Goal: Task Accomplishment & Management: Complete application form

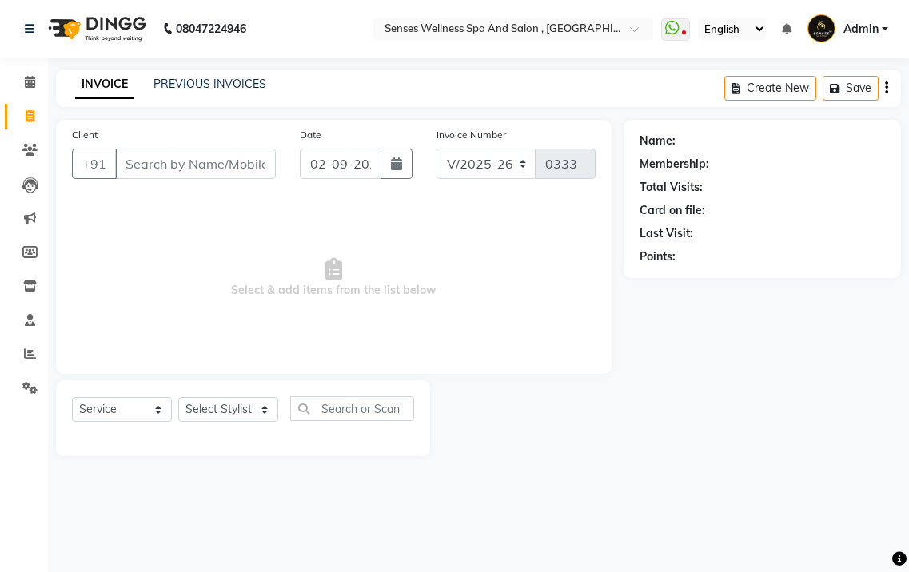
select select "6485"
select select "service"
click at [197, 163] on input "Client" at bounding box center [195, 164] width 161 height 30
type input "7745900924"
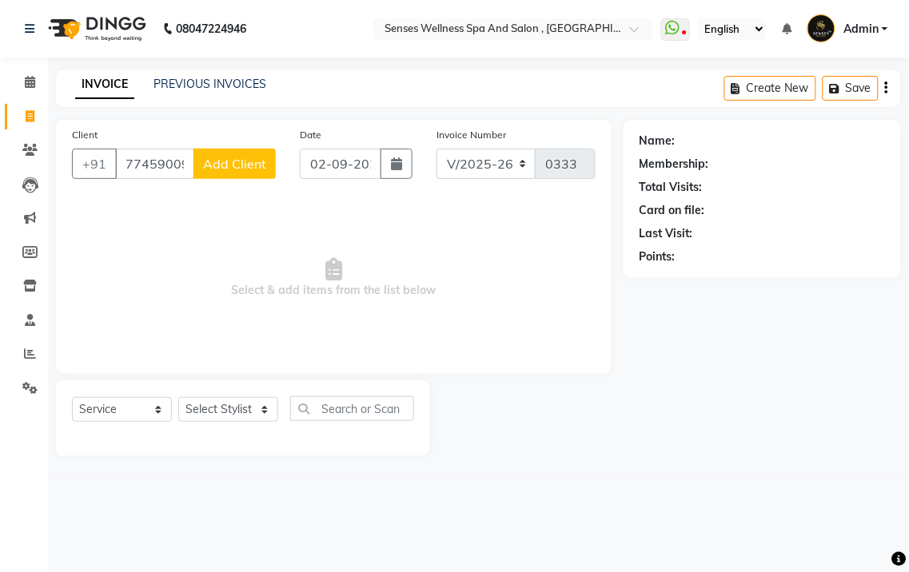
click at [235, 173] on button "Add Client" at bounding box center [234, 164] width 82 height 30
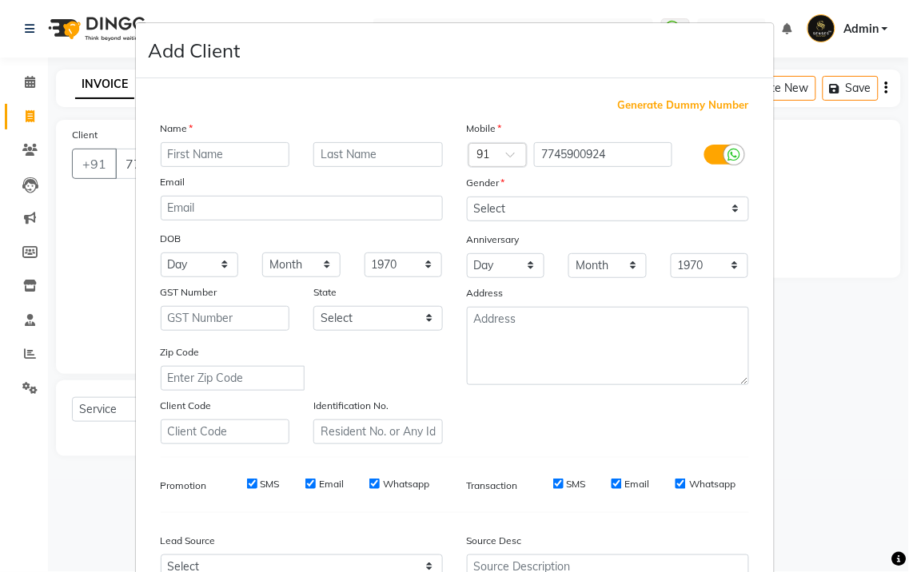
click at [228, 155] on input "text" at bounding box center [226, 154] width 130 height 25
type input "[PERSON_NAME]"
click at [333, 160] on input "text" at bounding box center [378, 154] width 130 height 25
type input "sir"
click at [164, 156] on input "[PERSON_NAME]" at bounding box center [226, 154] width 130 height 25
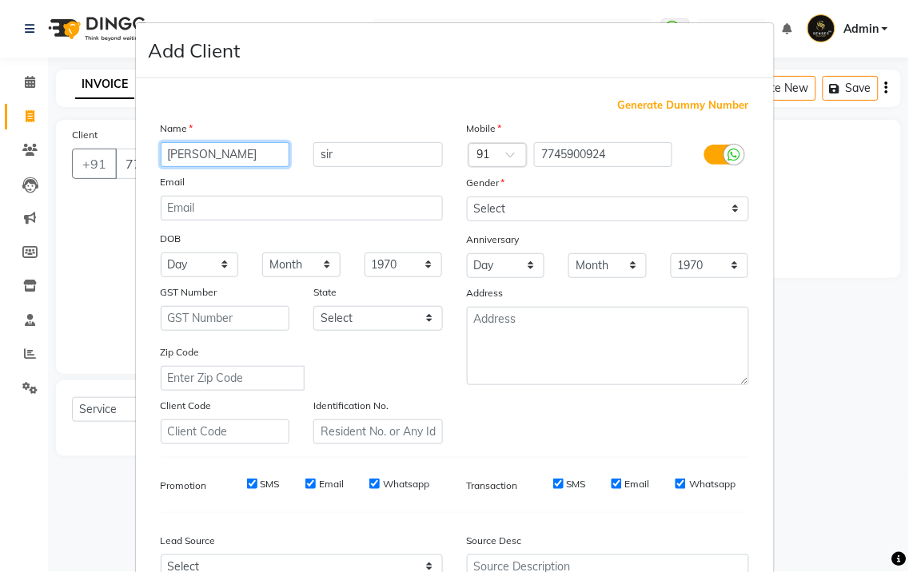
click at [164, 156] on input "[PERSON_NAME]" at bounding box center [226, 154] width 130 height 25
click at [168, 154] on input "[PERSON_NAME]" at bounding box center [226, 154] width 130 height 25
type input "Ansh"
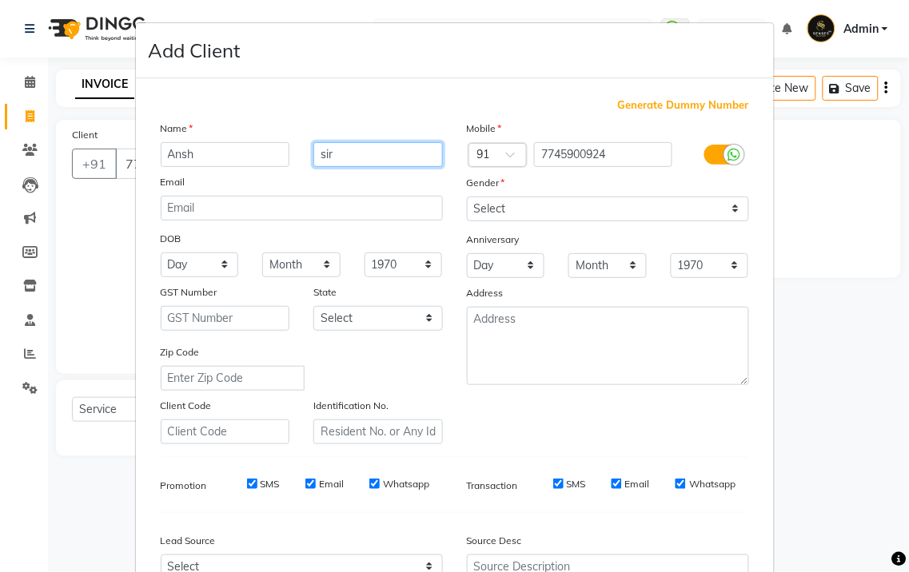
click at [349, 155] on input "sir" at bounding box center [378, 154] width 130 height 25
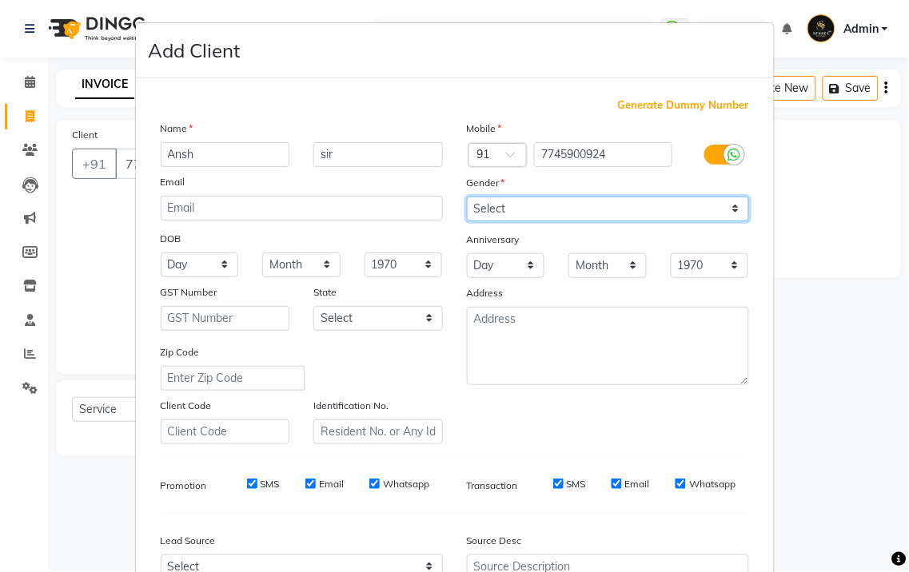
click at [556, 212] on select "Select [DEMOGRAPHIC_DATA] [DEMOGRAPHIC_DATA] Other Prefer Not To Say" at bounding box center [608, 209] width 282 height 25
select select "[DEMOGRAPHIC_DATA]"
click at [467, 197] on select "Select [DEMOGRAPHIC_DATA] [DEMOGRAPHIC_DATA] Other Prefer Not To Say" at bounding box center [608, 209] width 282 height 25
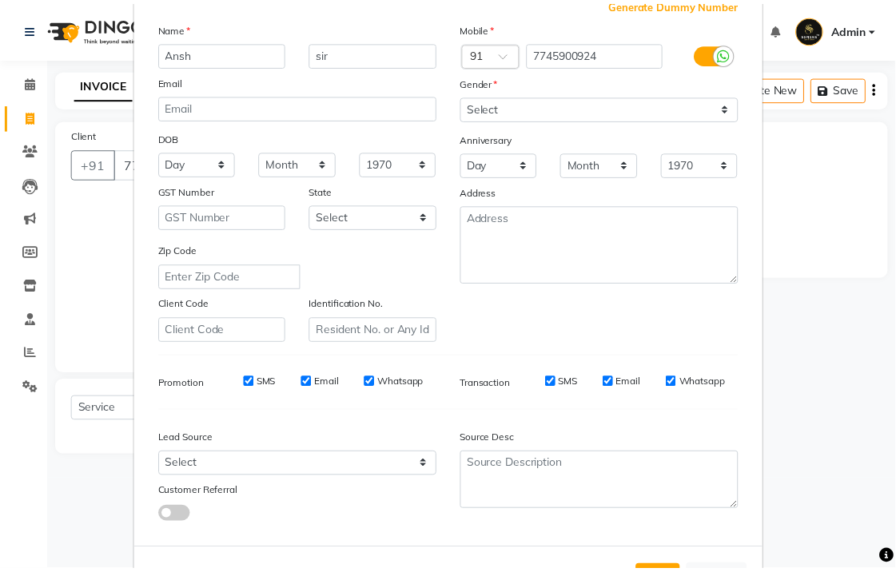
scroll to position [165, 0]
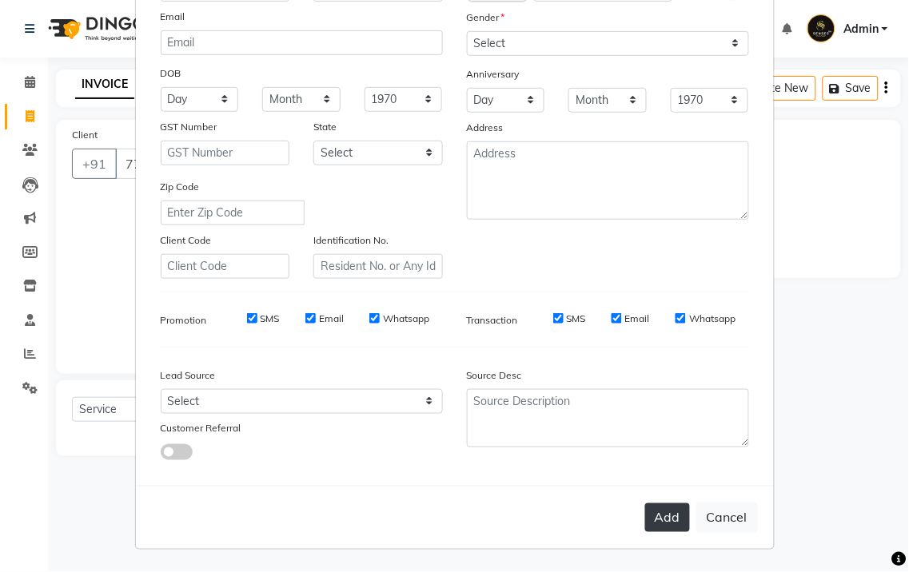
click at [661, 522] on button "Add" at bounding box center [667, 518] width 45 height 29
select select
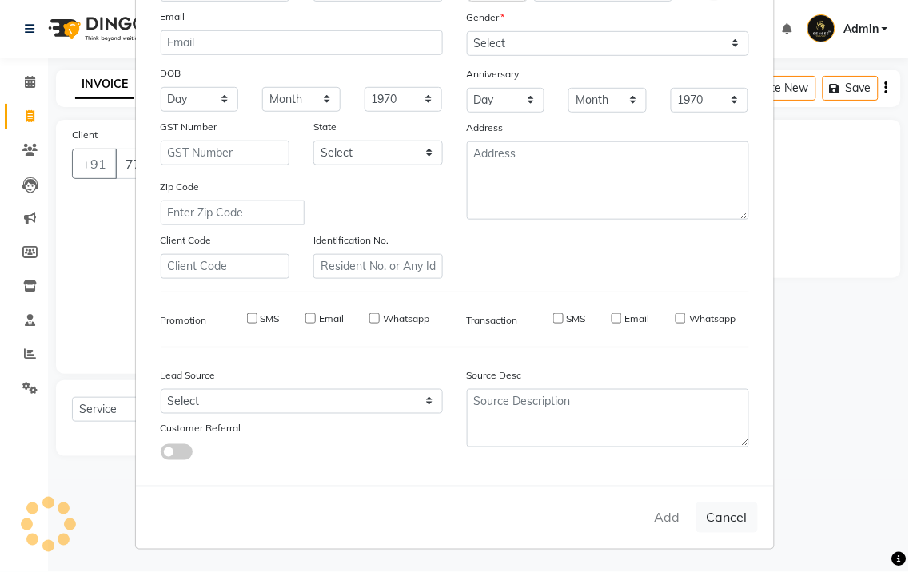
select select
checkbox input "false"
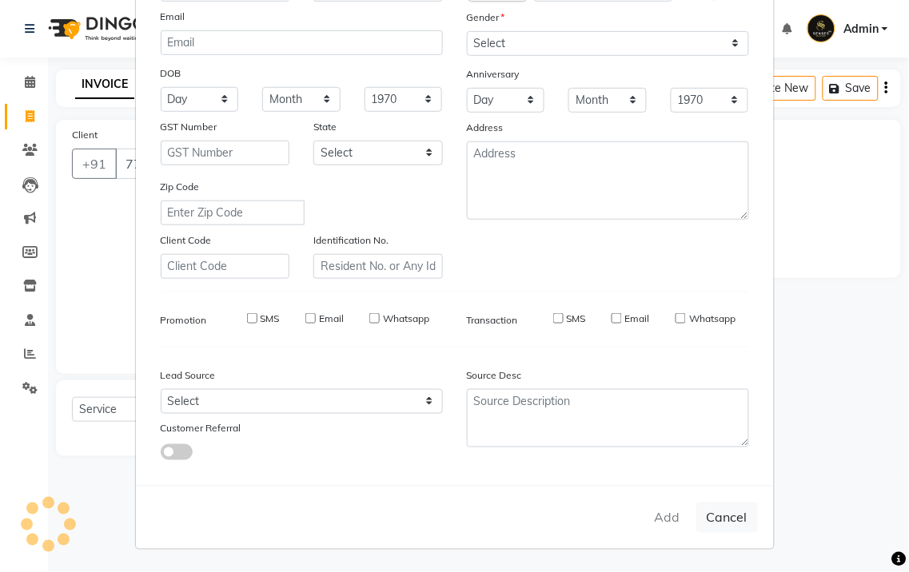
checkbox input "false"
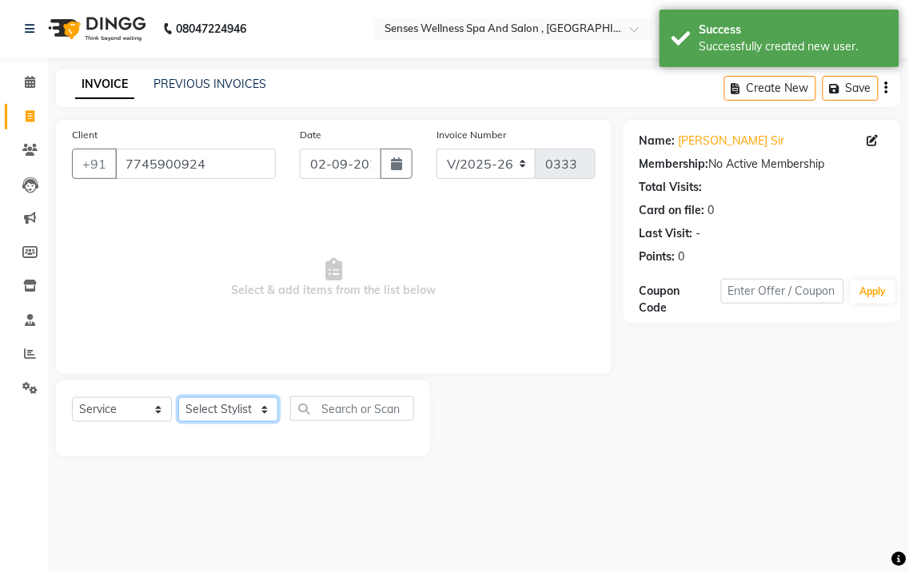
click at [237, 408] on select "Select Stylist BHARTI [PERSON_NAME] [PERSON_NAME]" at bounding box center [228, 409] width 100 height 25
select select "76749"
click at [178, 398] on select "Select Stylist BHARTI [PERSON_NAME] [PERSON_NAME]" at bounding box center [228, 409] width 100 height 25
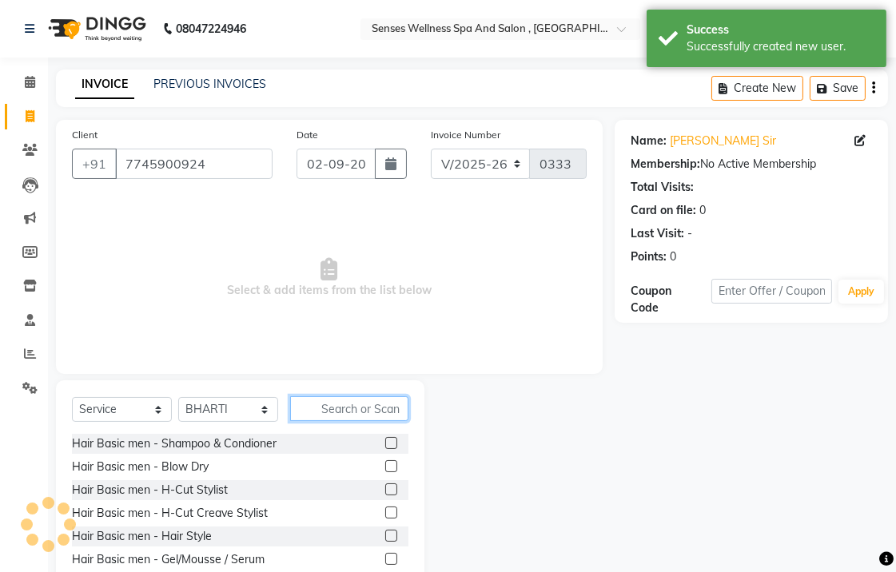
click at [365, 411] on input "text" at bounding box center [349, 409] width 118 height 25
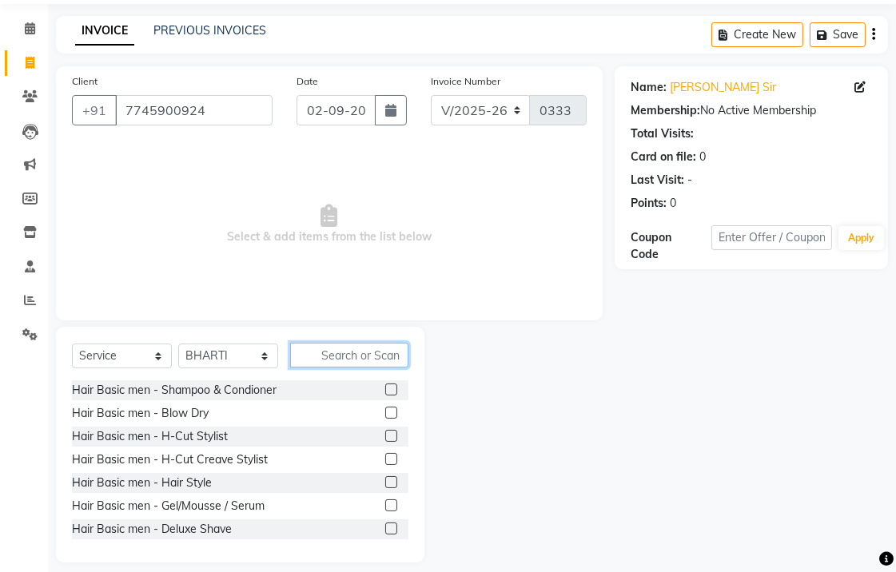
scroll to position [67, 0]
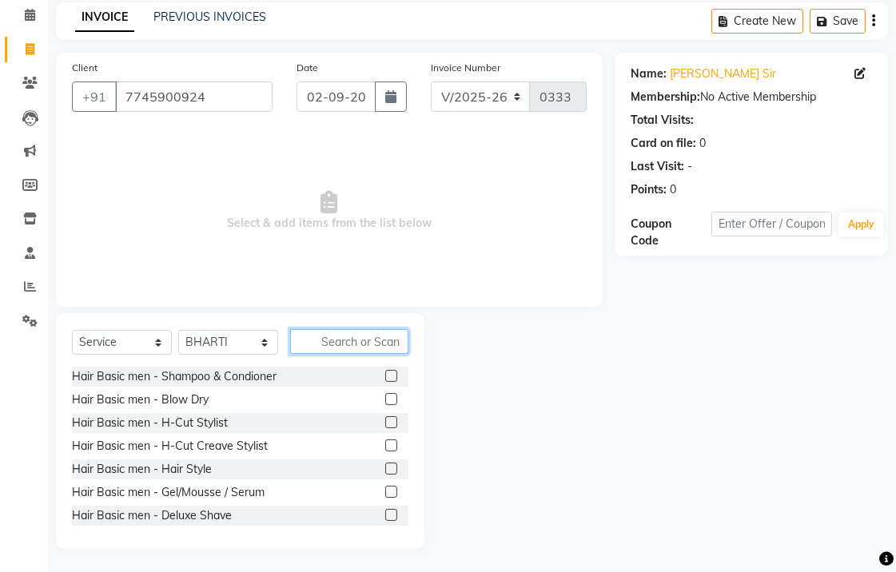
click at [329, 349] on input "text" at bounding box center [349, 341] width 118 height 25
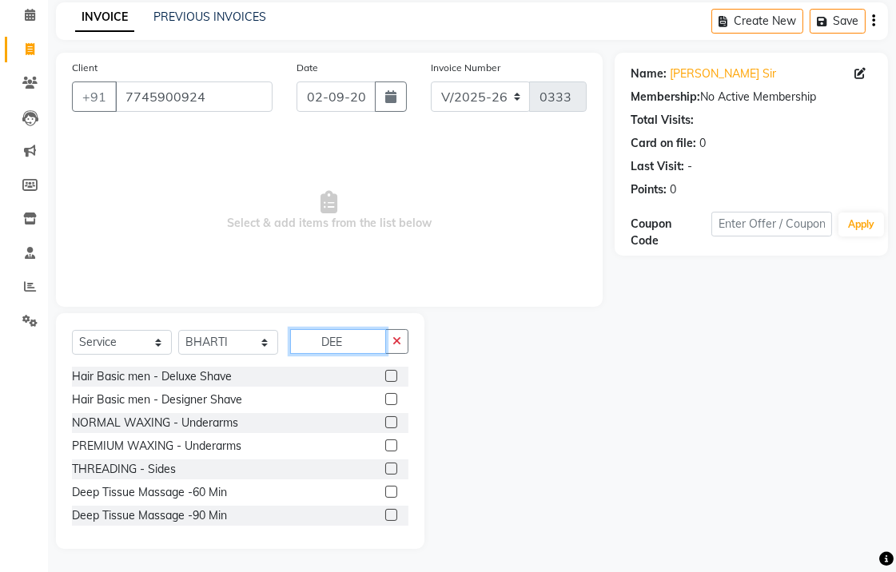
scroll to position [0, 0]
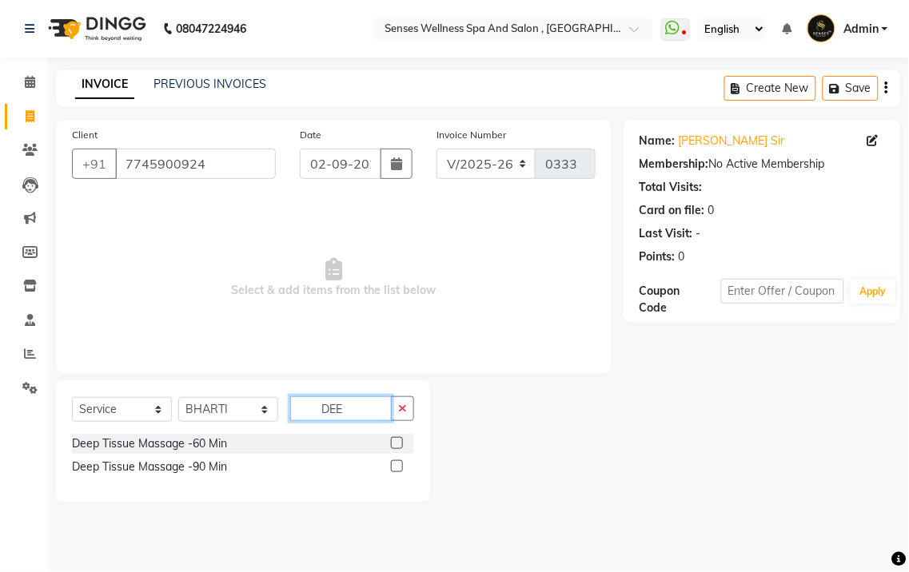
type input "DEE"
click at [397, 441] on label at bounding box center [397, 443] width 12 height 12
click at [397, 441] on input "checkbox" at bounding box center [396, 444] width 10 height 10
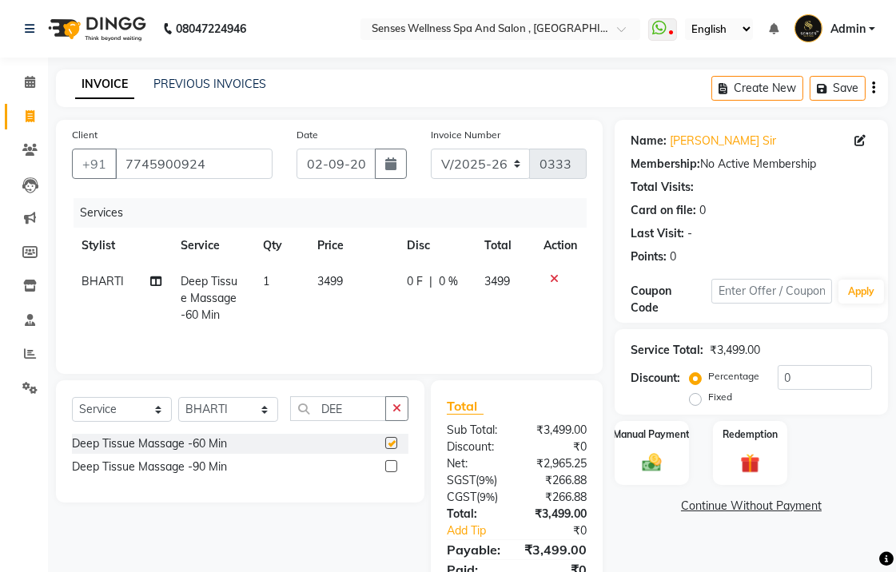
checkbox input "false"
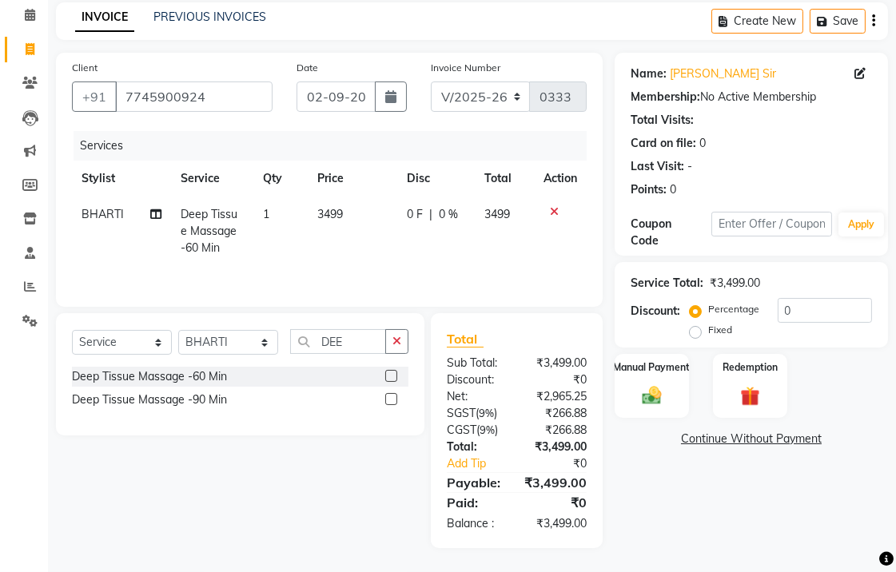
click at [708, 330] on label "Fixed" at bounding box center [720, 330] width 24 height 14
click at [697, 330] on input "Fixed" at bounding box center [698, 330] width 11 height 11
radio input "true"
click at [836, 323] on div "Percentage Fixed 0" at bounding box center [782, 319] width 179 height 43
click at [835, 316] on input "0" at bounding box center [825, 310] width 94 height 25
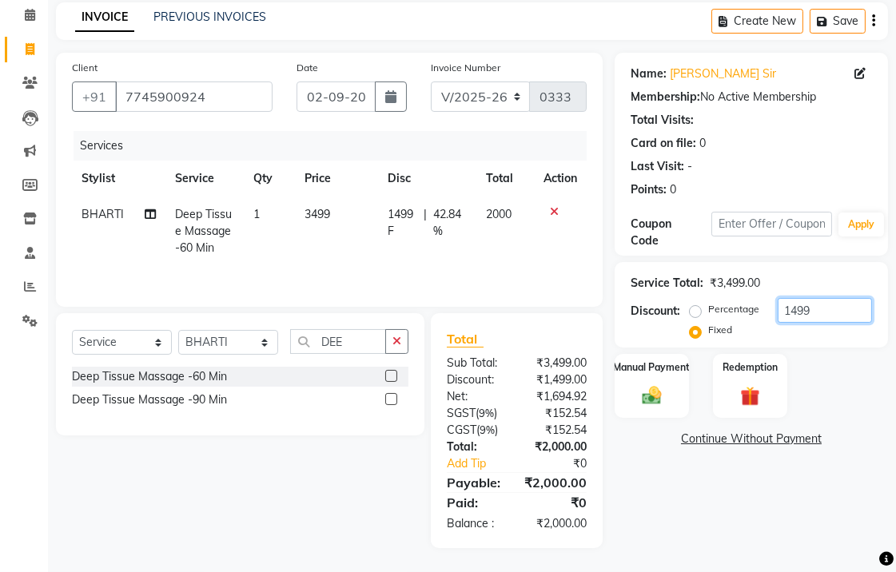
click at [796, 313] on input "1499" at bounding box center [825, 310] width 94 height 25
type input "1699"
click at [629, 381] on div "Manual Payment" at bounding box center [652, 386] width 78 height 67
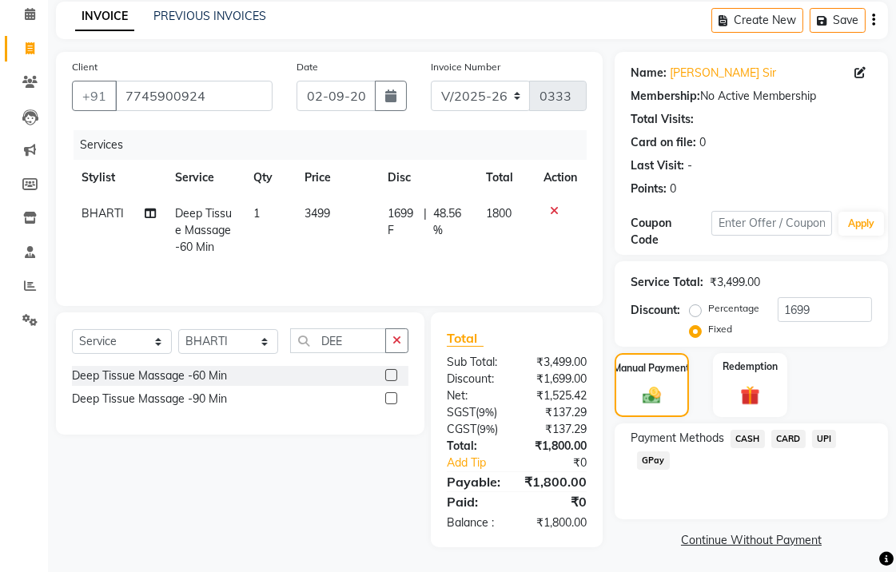
drag, startPoint x: 820, startPoint y: 437, endPoint x: 908, endPoint y: 385, distance: 102.6
click at [822, 437] on span "UPI" at bounding box center [824, 439] width 25 height 18
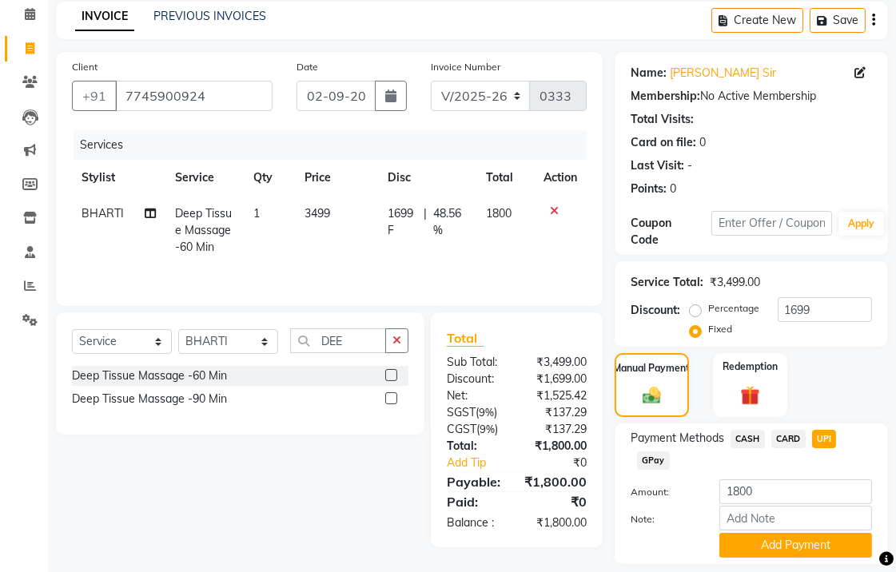
scroll to position [117, 0]
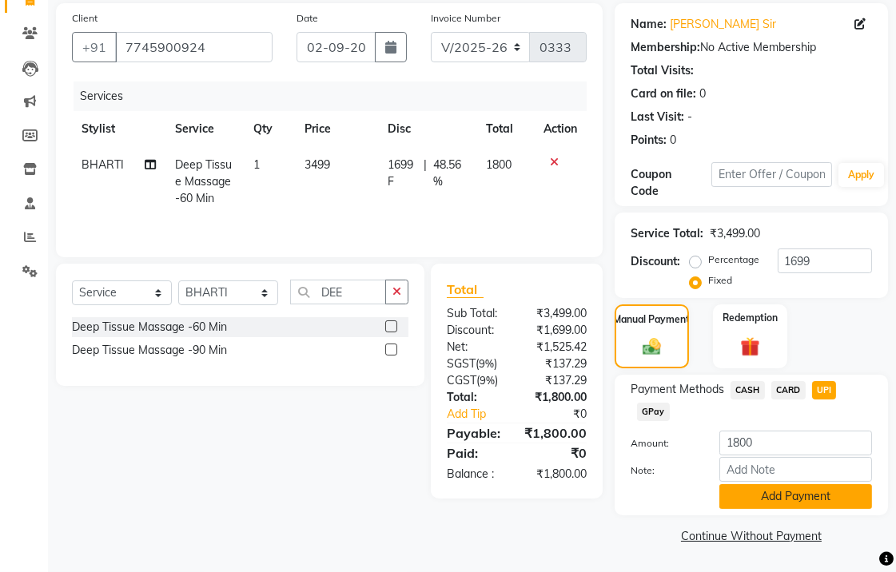
click at [766, 507] on button "Add Payment" at bounding box center [796, 496] width 153 height 25
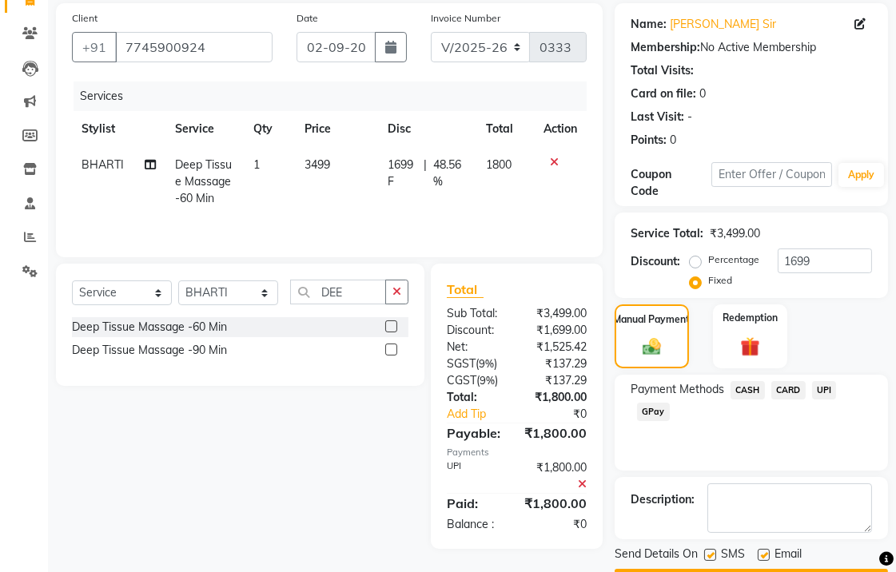
scroll to position [161, 0]
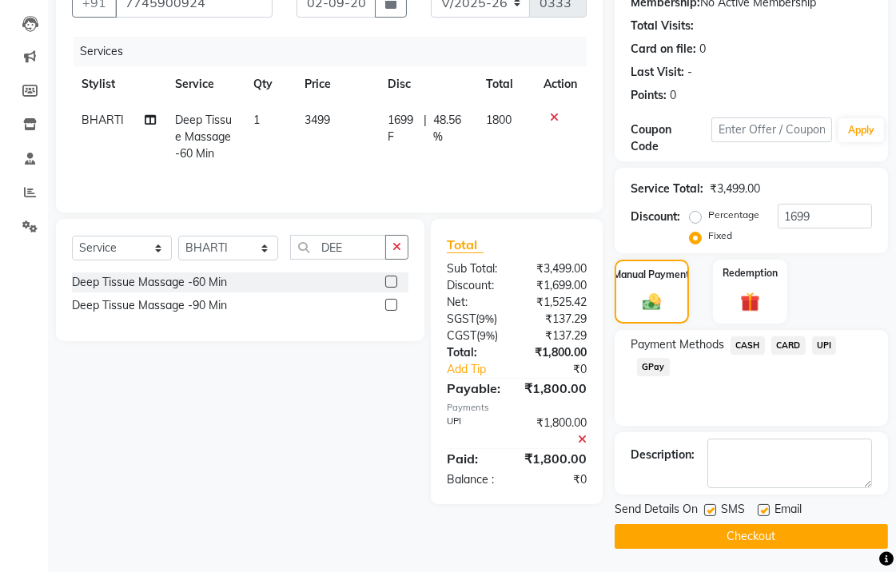
drag, startPoint x: 763, startPoint y: 512, endPoint x: 731, endPoint y: 537, distance: 41.1
click at [762, 515] on label at bounding box center [764, 510] width 12 height 12
click at [762, 515] on input "checkbox" at bounding box center [763, 511] width 10 height 10
checkbox input "false"
click at [755, 524] on button "Checkout" at bounding box center [751, 536] width 273 height 25
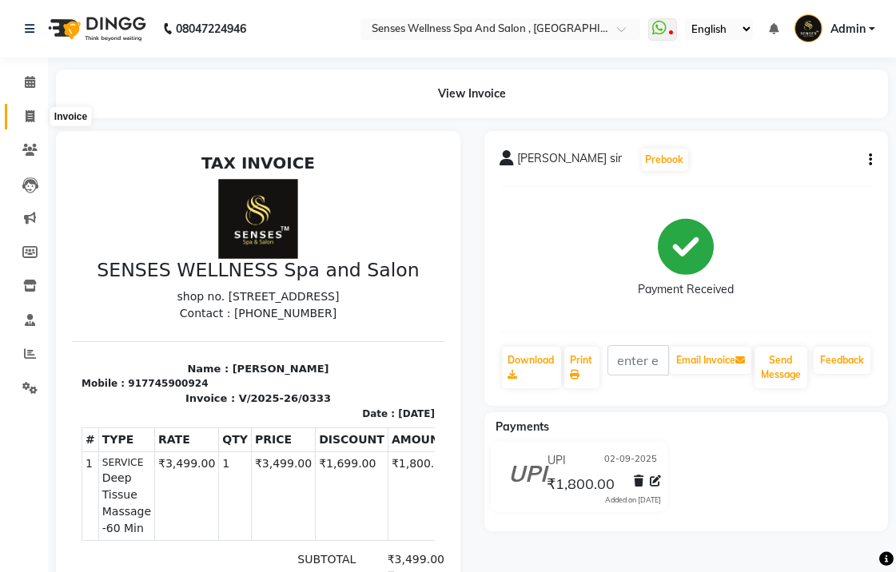
click at [30, 116] on icon at bounding box center [30, 116] width 9 height 12
select select "service"
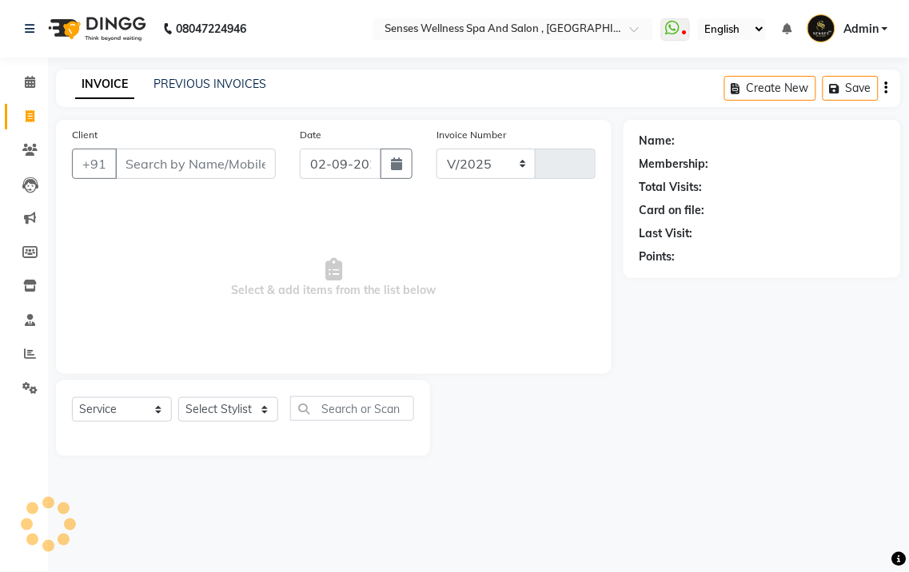
select select "6485"
type input "0334"
click at [212, 163] on input "Client" at bounding box center [195, 164] width 161 height 30
click at [170, 147] on div "Client +91" at bounding box center [174, 159] width 228 height 66
click at [169, 154] on input "Client" at bounding box center [195, 164] width 161 height 30
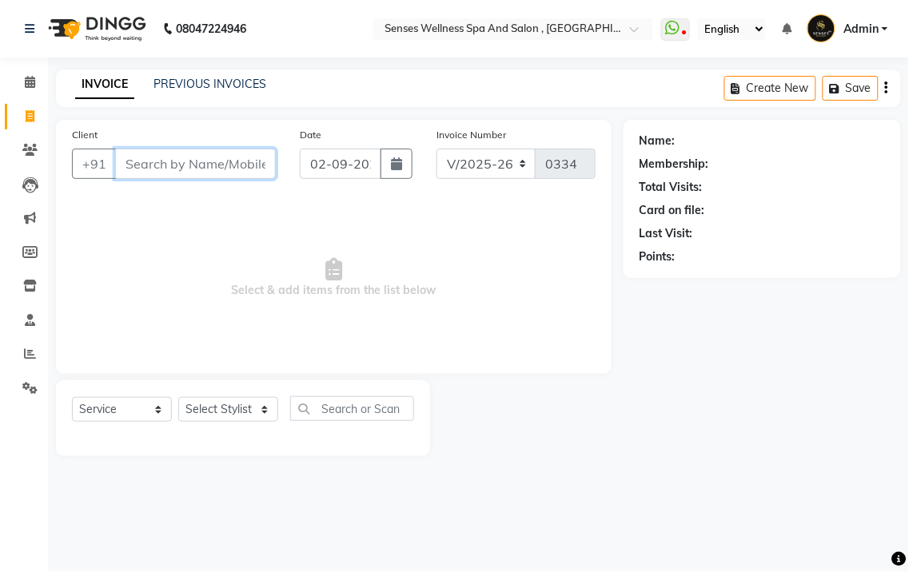
click at [169, 155] on input "Client" at bounding box center [195, 164] width 161 height 30
click at [174, 172] on input "Client" at bounding box center [195, 164] width 161 height 30
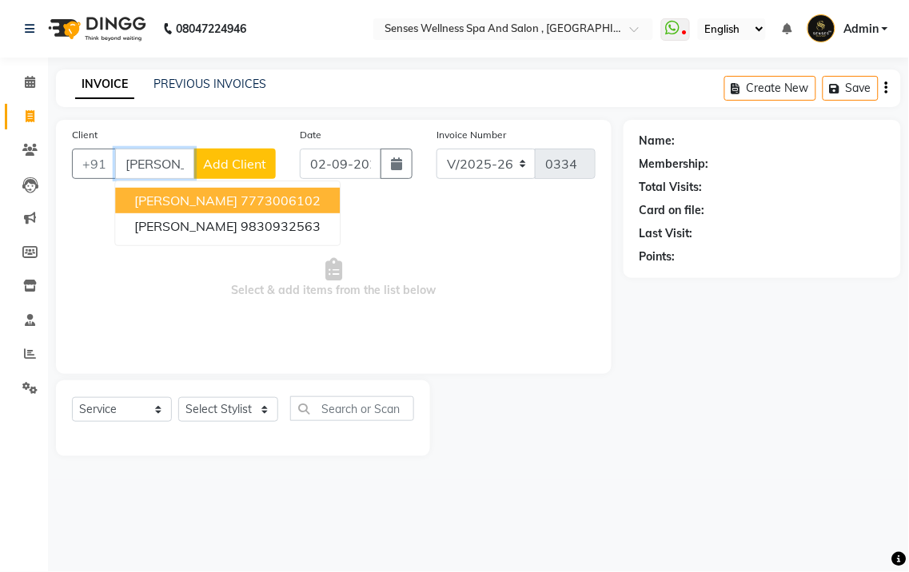
click at [189, 194] on button "[PERSON_NAME] 7773006102" at bounding box center [227, 201] width 225 height 26
type input "7773006102"
